Goal: Contribute content

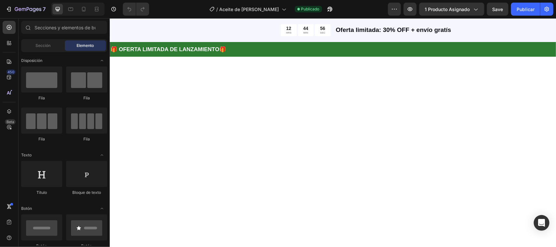
scroll to position [1140, 0]
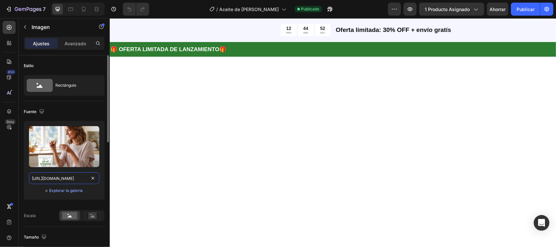
click at [61, 178] on input "https://cdn.shopify.com/s/files/1/0689/1585/5559/files/gempages_555050117883757…" at bounding box center [64, 178] width 70 height 12
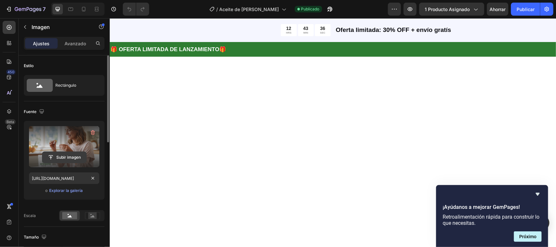
click at [68, 156] on input "file" at bounding box center [64, 157] width 44 height 11
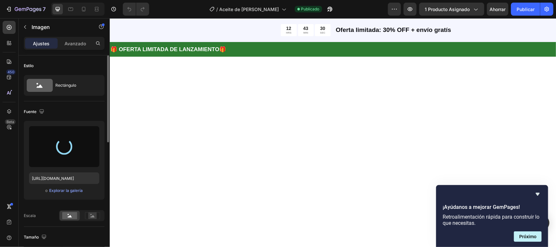
scroll to position [1181, 0]
type input "https://cdn.shopify.com/s/files/1/0689/1585/5559/files/gempages_555050117883757…"
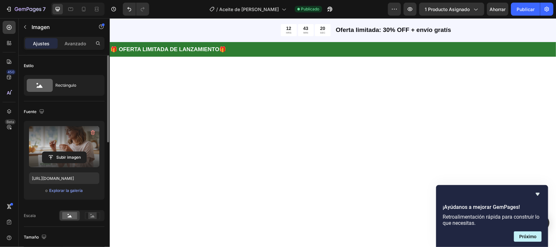
scroll to position [977, 0]
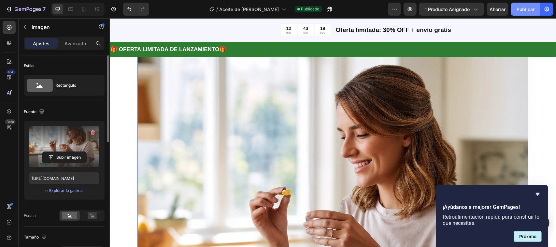
click at [515, 5] on button "Publicar" at bounding box center [525, 9] width 29 height 13
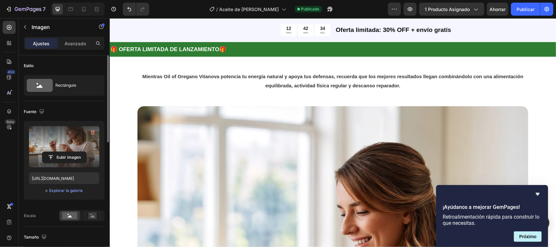
scroll to position [782, 0]
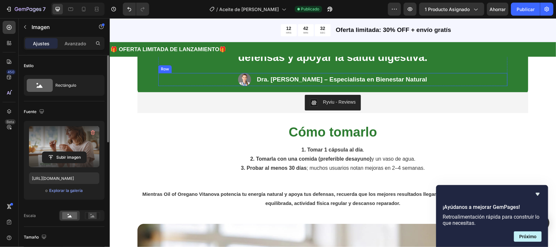
click at [245, 82] on img at bounding box center [244, 79] width 13 height 13
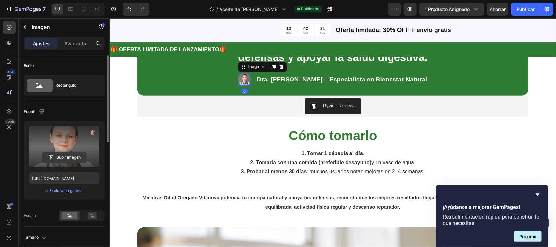
click at [63, 156] on input "file" at bounding box center [64, 157] width 44 height 11
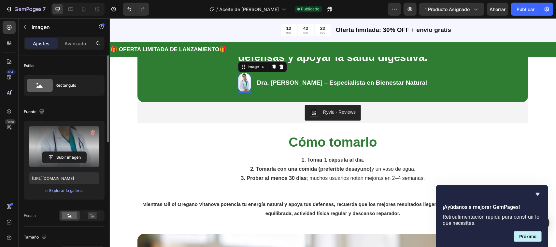
click at [249, 78] on img at bounding box center [244, 83] width 13 height 20
click at [531, 13] on button "Publicar" at bounding box center [525, 9] width 29 height 13
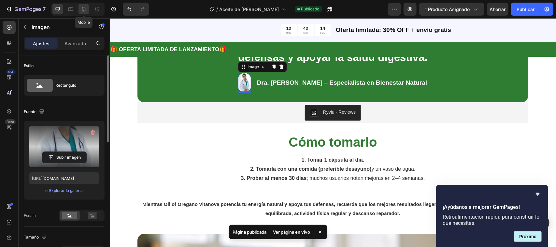
click at [83, 8] on icon at bounding box center [83, 9] width 7 height 7
type input "https://cdn.shopify.com/s/files/1/0689/1585/5559/files/gempages_555050117883757…"
type input "80"
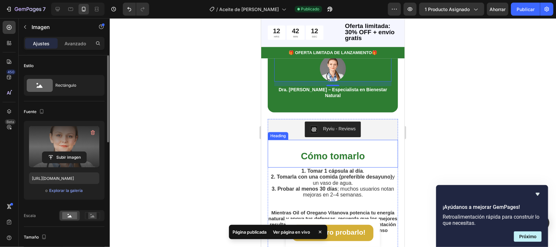
scroll to position [784, 0]
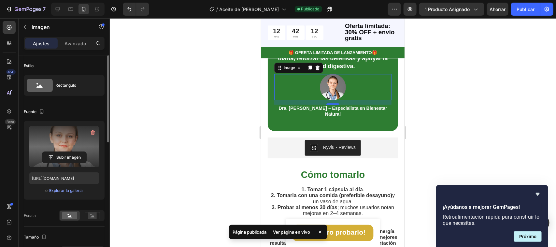
click at [335, 90] on img at bounding box center [333, 87] width 26 height 26
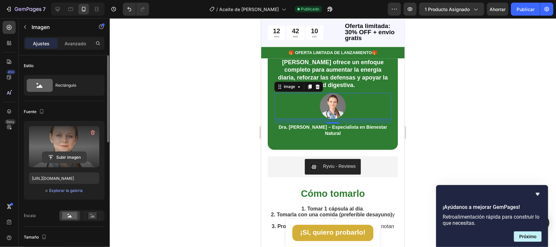
click at [68, 156] on input "file" at bounding box center [64, 157] width 44 height 11
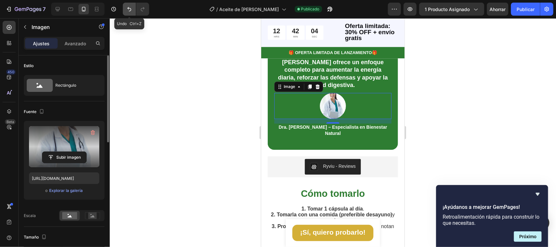
click at [133, 4] on button "Deshacer/Rehacer" at bounding box center [129, 9] width 13 height 13
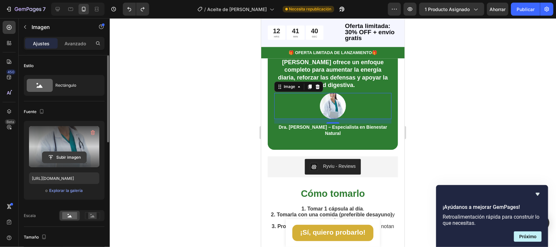
click at [67, 158] on input "file" at bounding box center [64, 157] width 44 height 11
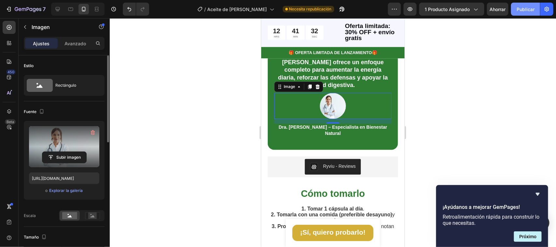
click at [532, 7] on font "Publicar" at bounding box center [526, 10] width 18 height 6
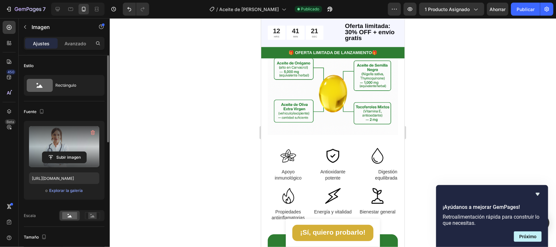
scroll to position [662, 0]
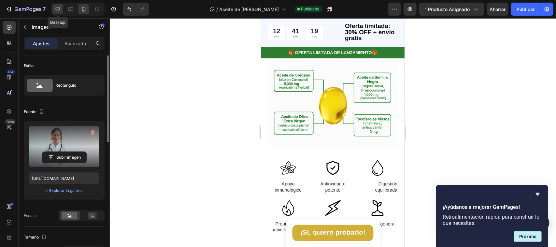
click at [62, 9] on div at bounding box center [57, 9] width 10 height 10
type input "https://cdn.shopify.com/s/files/1/0689/1585/5559/files/gempages_555050117883757…"
type input "40"
type input "100"
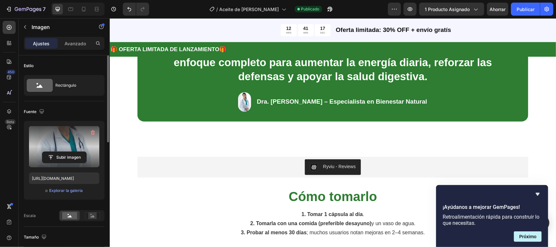
scroll to position [907, 0]
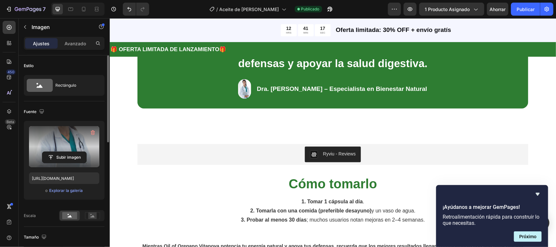
click at [248, 85] on img at bounding box center [244, 89] width 13 height 20
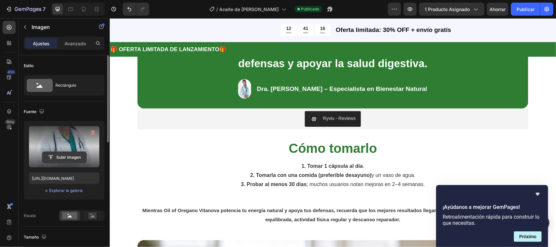
click at [69, 157] on input "file" at bounding box center [64, 157] width 44 height 11
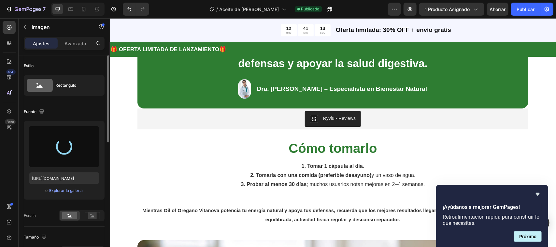
type input "https://cdn.shopify.com/s/files/1/0689/1585/5559/files/gempages_555050117883757…"
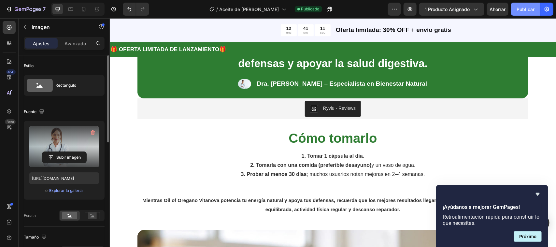
click at [523, 12] on font "Publicar" at bounding box center [526, 9] width 18 height 7
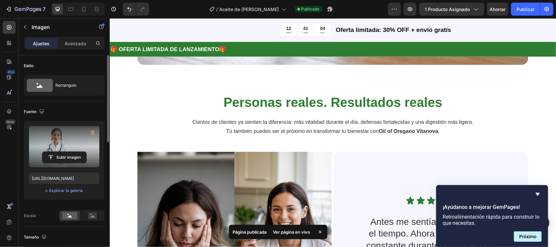
scroll to position [1371, 0]
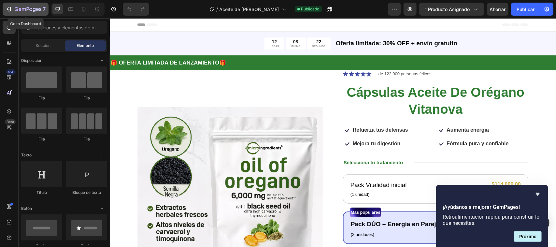
click at [25, 7] on icon "button" at bounding box center [28, 10] width 27 height 6
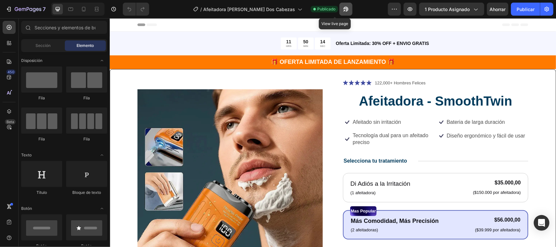
click at [343, 10] on icon "button" at bounding box center [346, 9] width 7 height 7
